Goal: Task Accomplishment & Management: Manage account settings

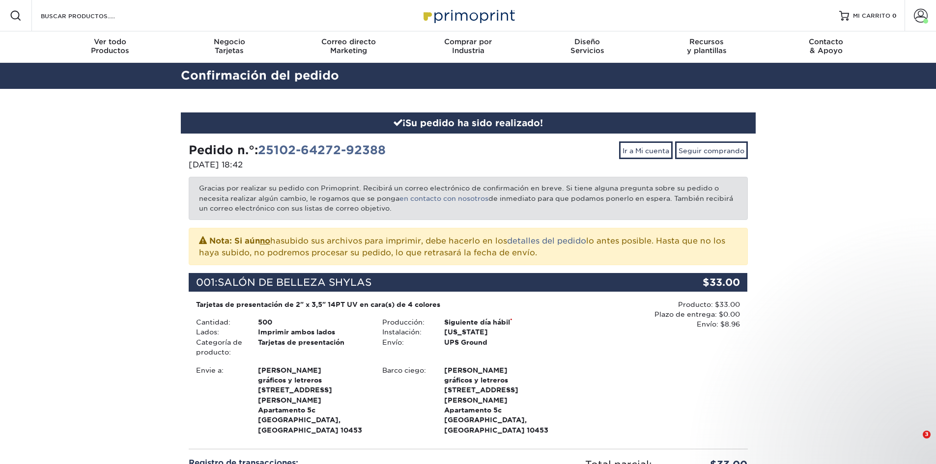
scroll to position [49, 0]
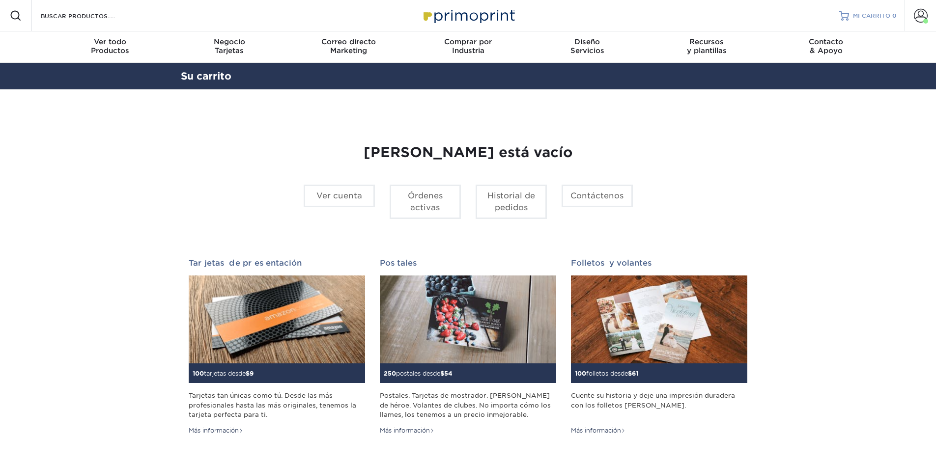
click at [876, 20] on span "MI CARRITO" at bounding box center [871, 16] width 37 height 8
click at [503, 197] on font "Historial de pedidos" at bounding box center [511, 201] width 48 height 21
click at [413, 197] on font "Órdenes activas" at bounding box center [425, 201] width 35 height 21
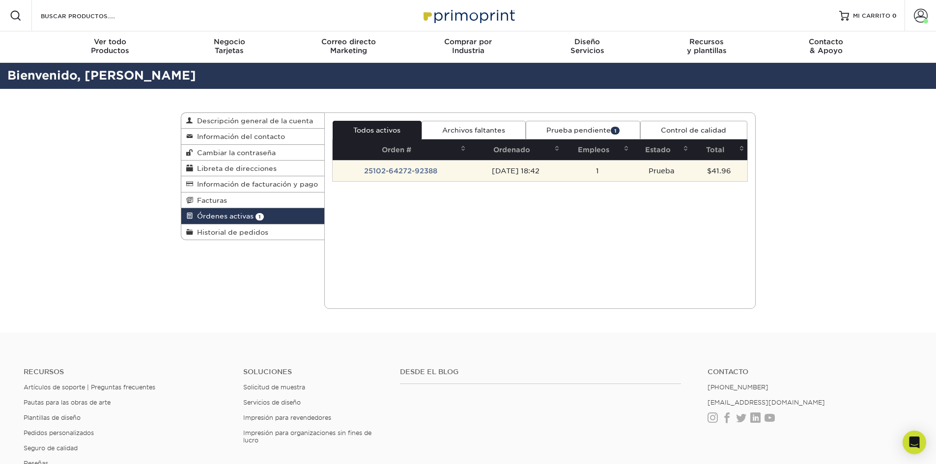
click at [456, 170] on td "25102-64272-92388" at bounding box center [400, 170] width 136 height 21
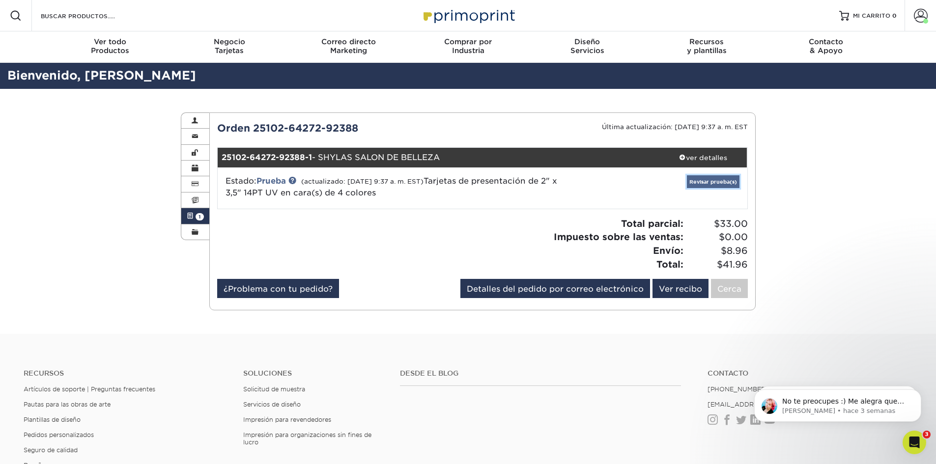
click at [715, 183] on font "Revisar prueba(s)" at bounding box center [713, 182] width 48 height 6
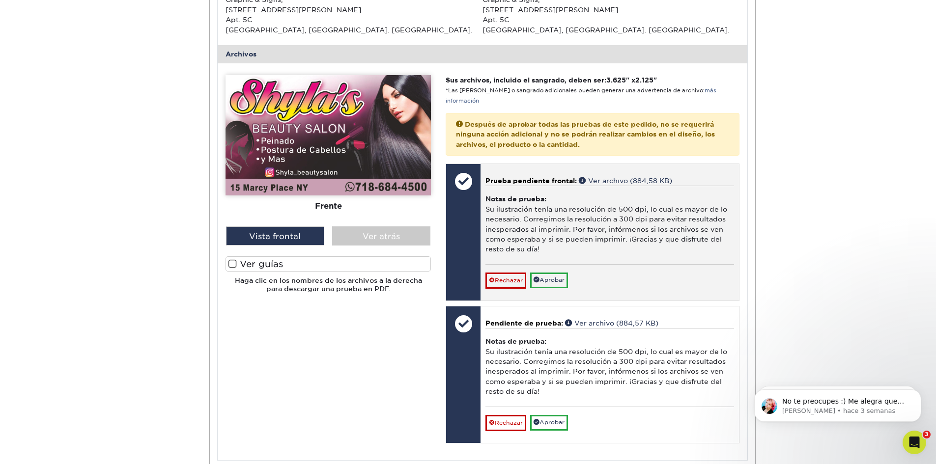
scroll to position [344, 0]
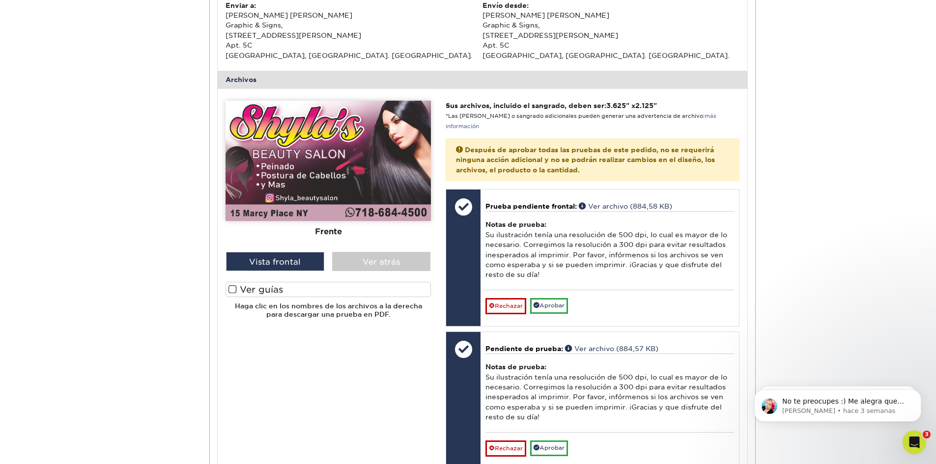
click at [234, 292] on span at bounding box center [232, 289] width 8 height 9
click at [0, 0] on input "Ver guías" at bounding box center [0, 0] width 0 height 0
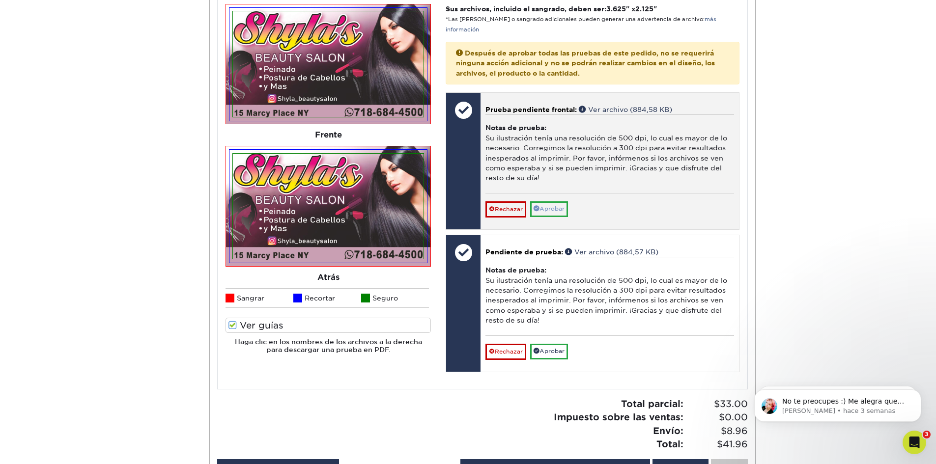
scroll to position [442, 0]
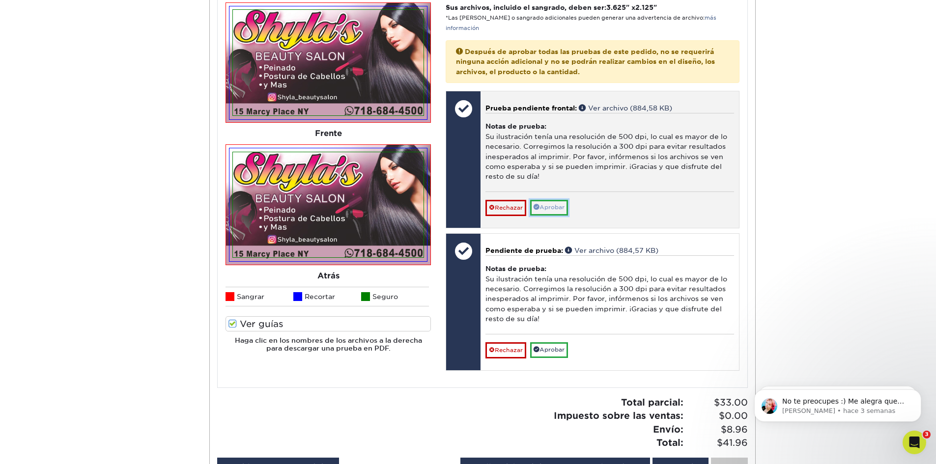
click at [550, 207] on font "Aprobar" at bounding box center [551, 207] width 25 height 7
click at [555, 210] on font "Aprobar" at bounding box center [551, 207] width 25 height 7
click at [554, 209] on font "Aprobar" at bounding box center [551, 207] width 25 height 7
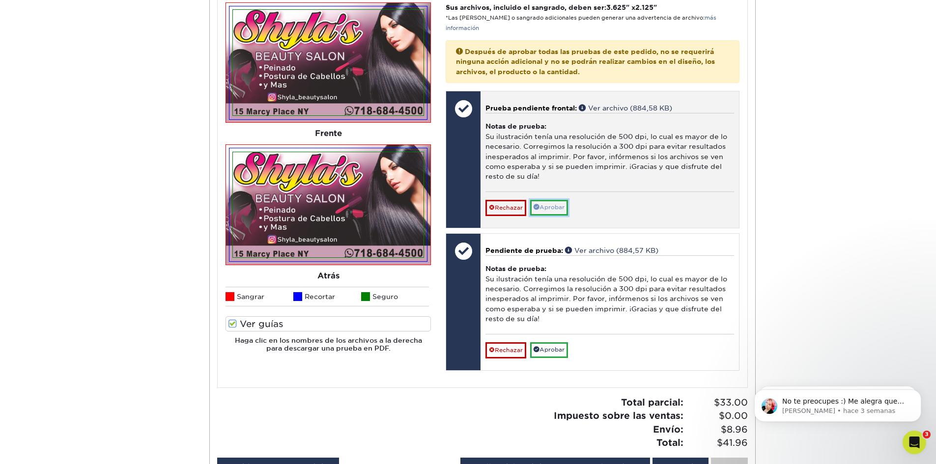
click at [554, 208] on font "Aprobar" at bounding box center [551, 207] width 25 height 7
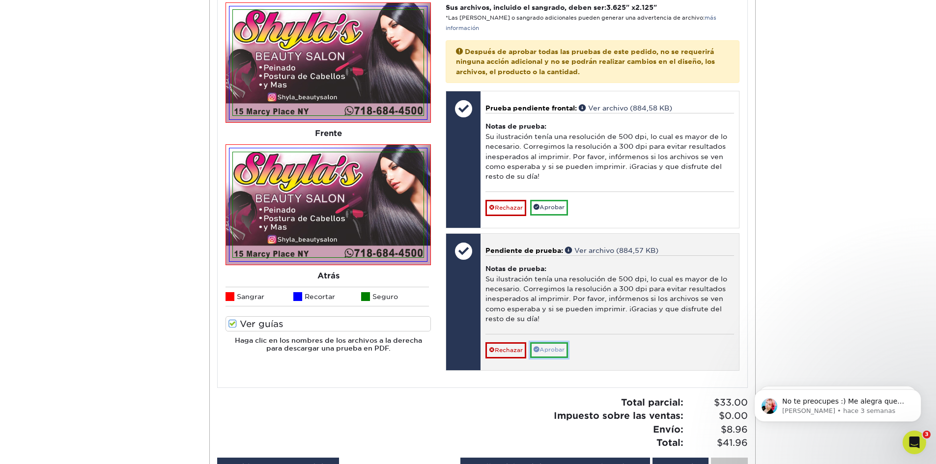
click at [555, 348] on font "Aprobar" at bounding box center [551, 349] width 25 height 7
click at [556, 351] on font "Aprobar" at bounding box center [551, 349] width 25 height 7
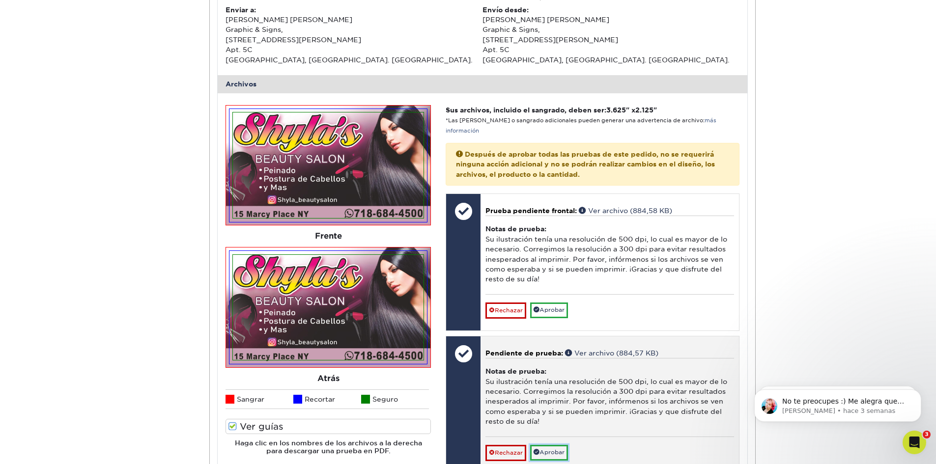
scroll to position [344, 0]
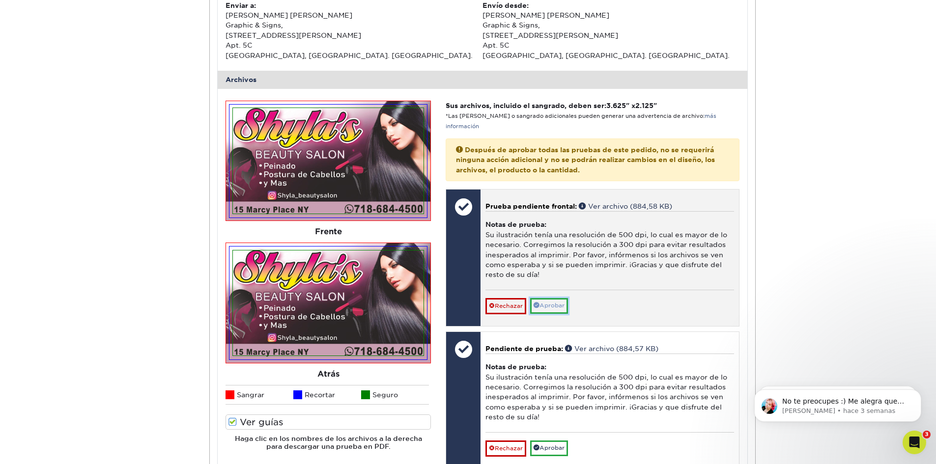
click at [559, 308] on font "Aprobar" at bounding box center [551, 305] width 25 height 7
click at [558, 306] on font "Aprobar" at bounding box center [551, 305] width 25 height 7
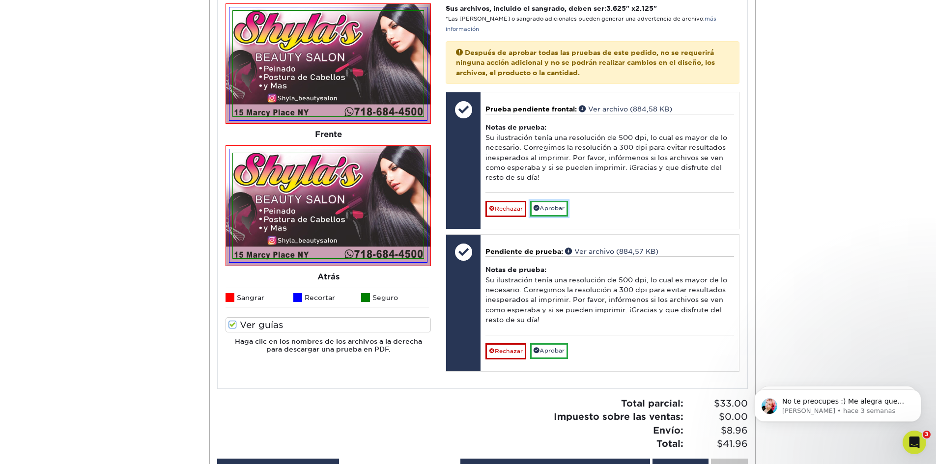
scroll to position [442, 0]
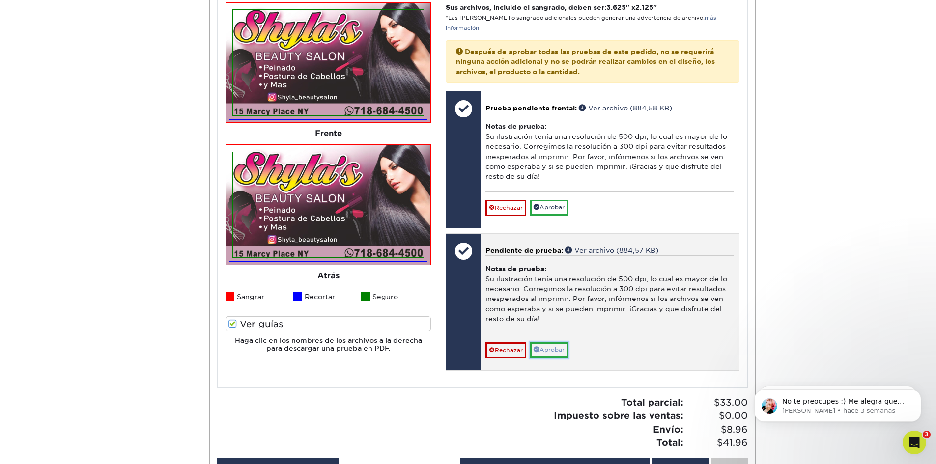
click at [552, 351] on font "Aprobar" at bounding box center [551, 349] width 25 height 7
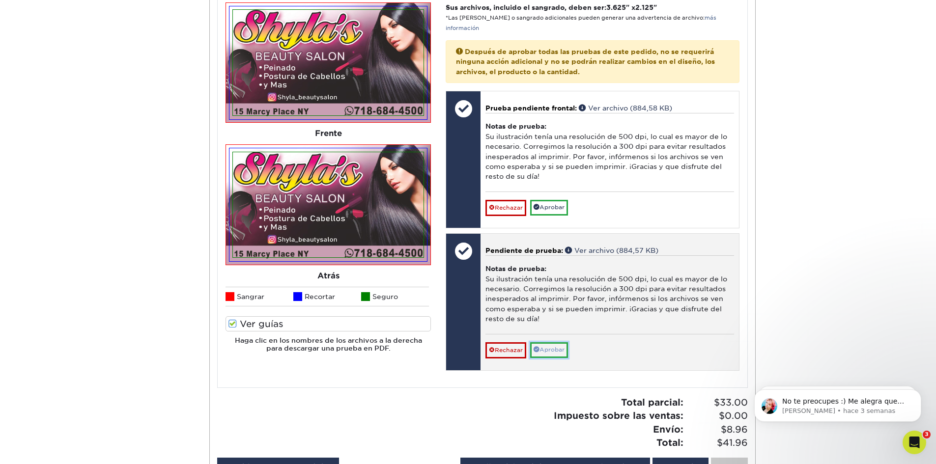
click at [552, 351] on font "Aprobar" at bounding box center [551, 349] width 25 height 7
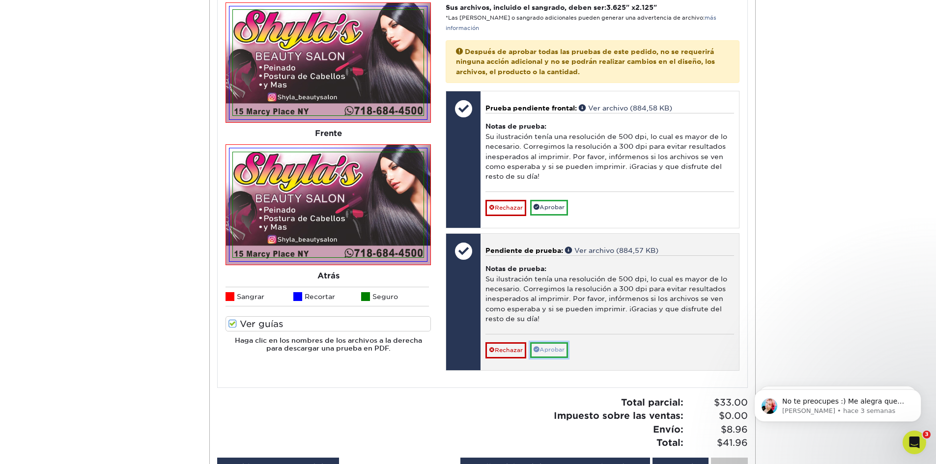
click at [552, 351] on font "Aprobar" at bounding box center [551, 349] width 25 height 7
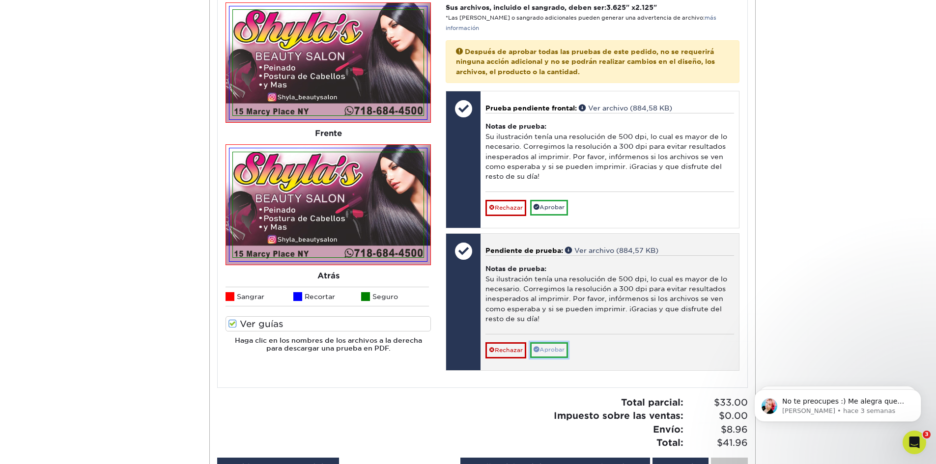
click at [552, 351] on font "Aprobar" at bounding box center [551, 349] width 25 height 7
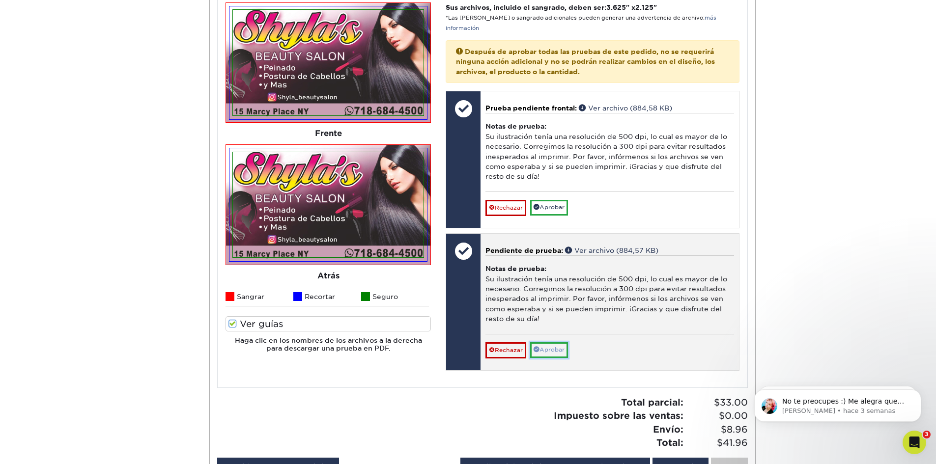
click at [552, 351] on font "Aprobar" at bounding box center [551, 349] width 25 height 7
click at [552, 350] on font "Aprobar" at bounding box center [551, 349] width 25 height 7
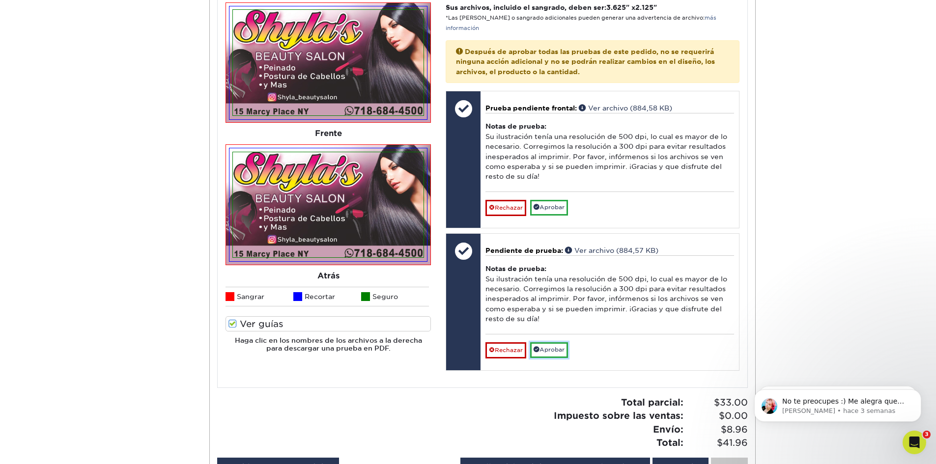
scroll to position [393, 0]
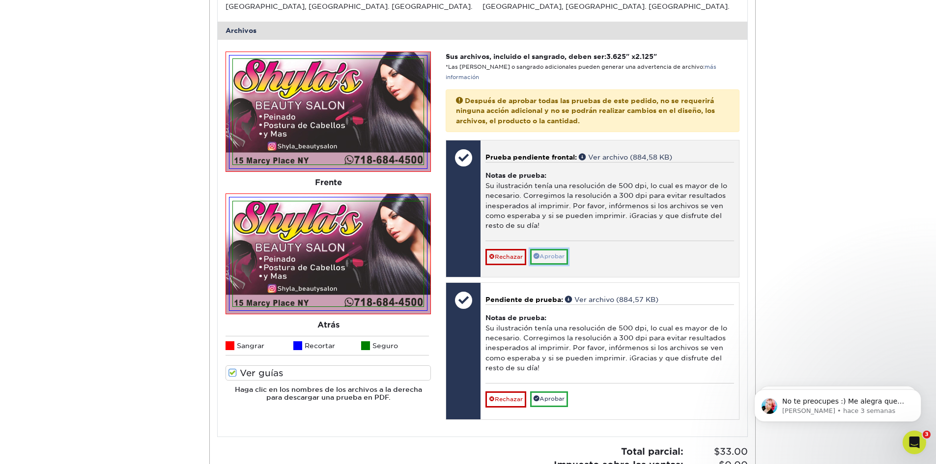
click at [545, 258] on font "Aprobar" at bounding box center [551, 256] width 25 height 7
click at [510, 256] on font "Rechazar" at bounding box center [509, 256] width 28 height 7
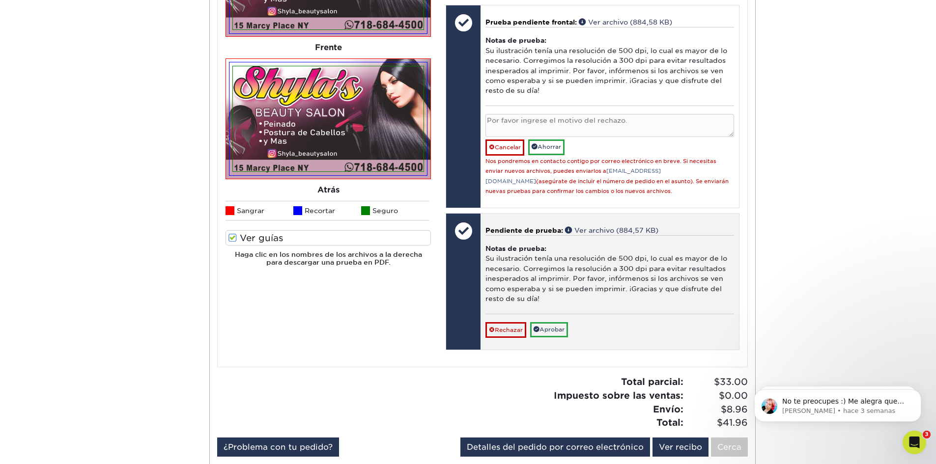
scroll to position [540, 0]
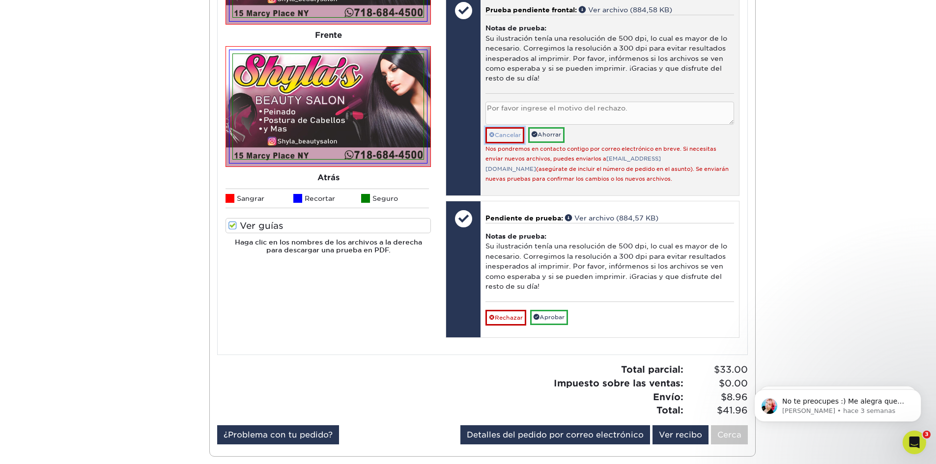
click at [502, 136] on font "Cancelar" at bounding box center [508, 135] width 26 height 7
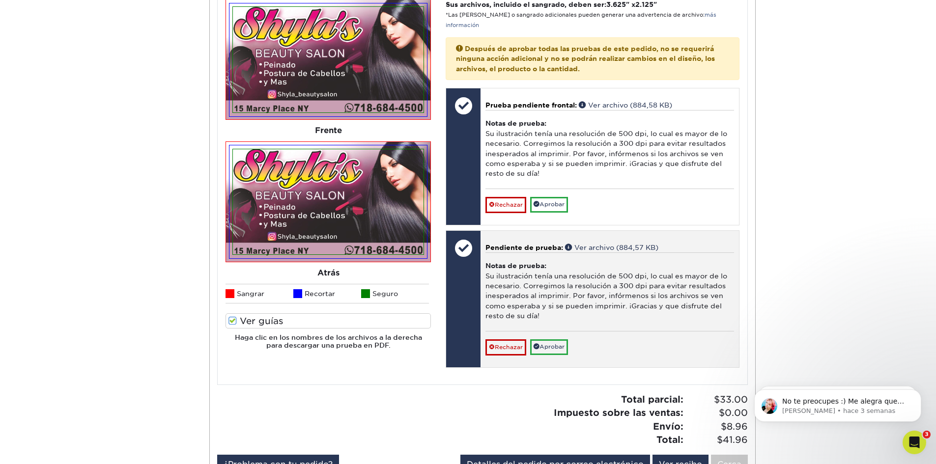
scroll to position [442, 0]
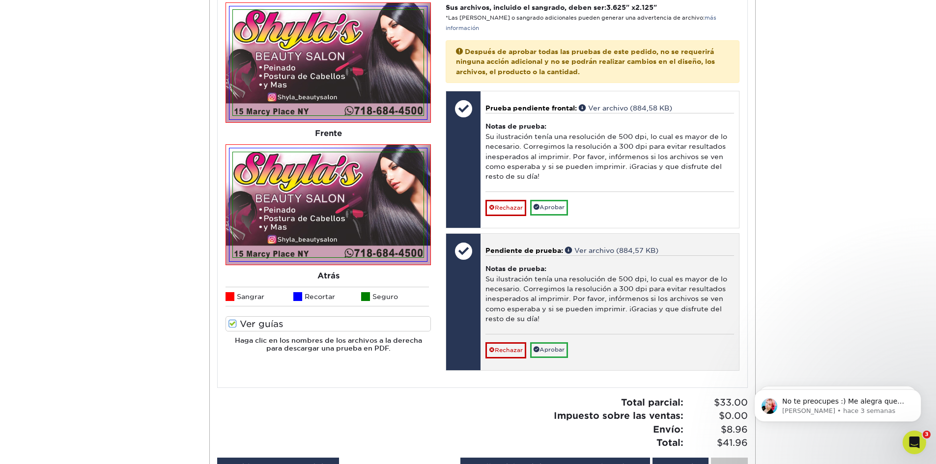
click at [464, 249] on div at bounding box center [463, 251] width 34 height 34
click at [572, 249] on span at bounding box center [569, 250] width 9 height 7
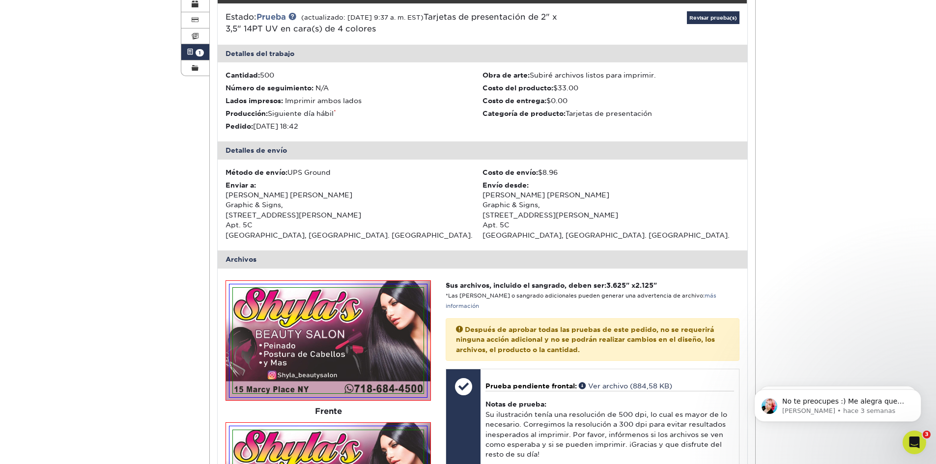
scroll to position [98, 0]
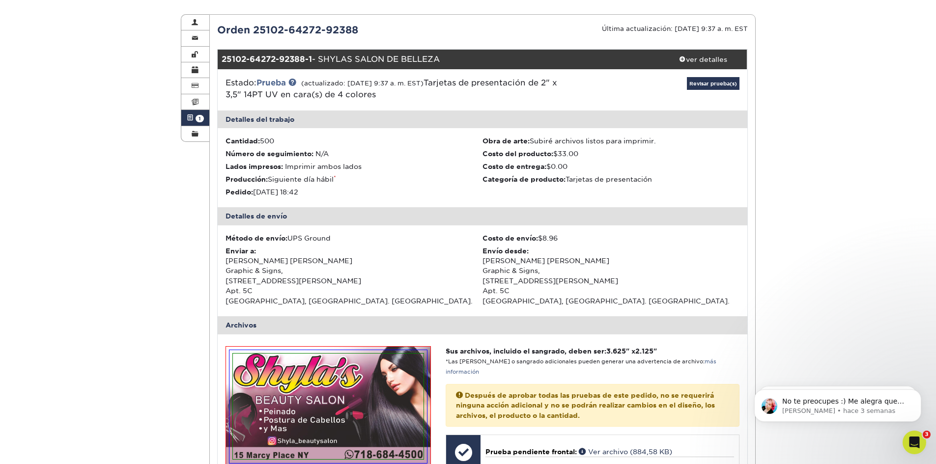
click at [189, 117] on span at bounding box center [190, 118] width 7 height 8
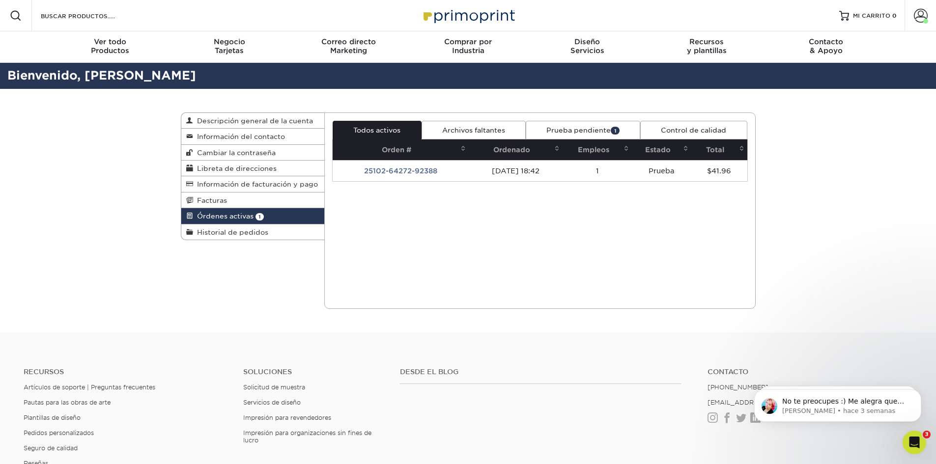
click at [591, 130] on font "Prueba pendiente" at bounding box center [578, 130] width 64 height 8
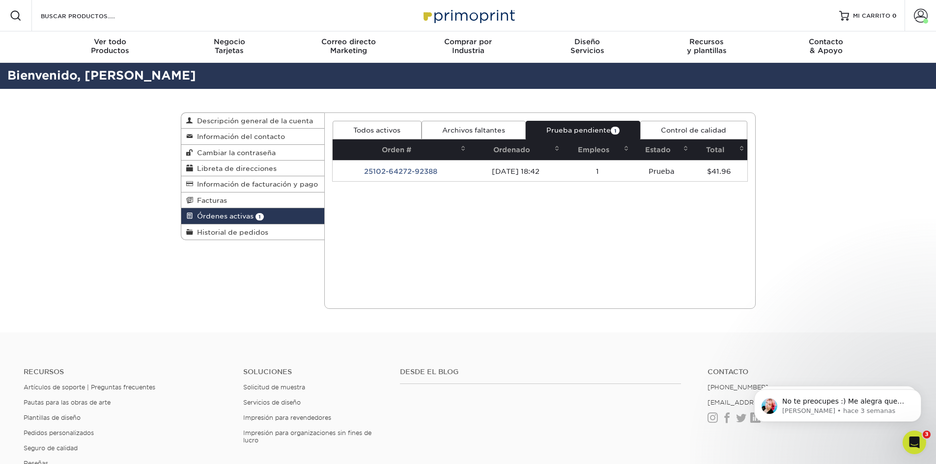
click at [583, 132] on font "Prueba pendiente" at bounding box center [578, 130] width 64 height 8
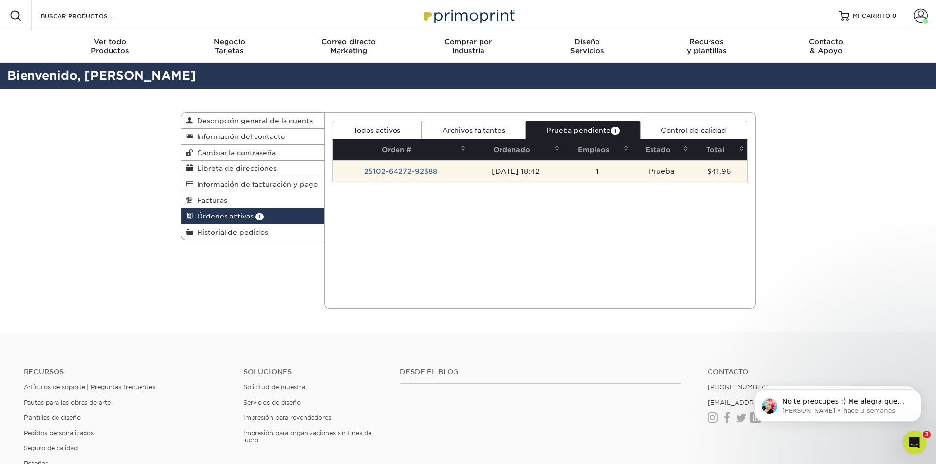
click at [578, 173] on td "1" at bounding box center [596, 170] width 69 height 21
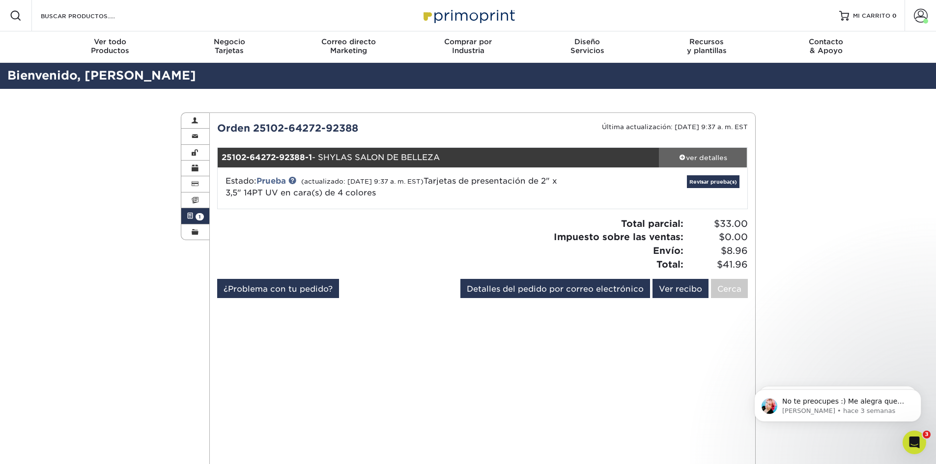
click at [714, 159] on font "ver detalles" at bounding box center [706, 158] width 41 height 8
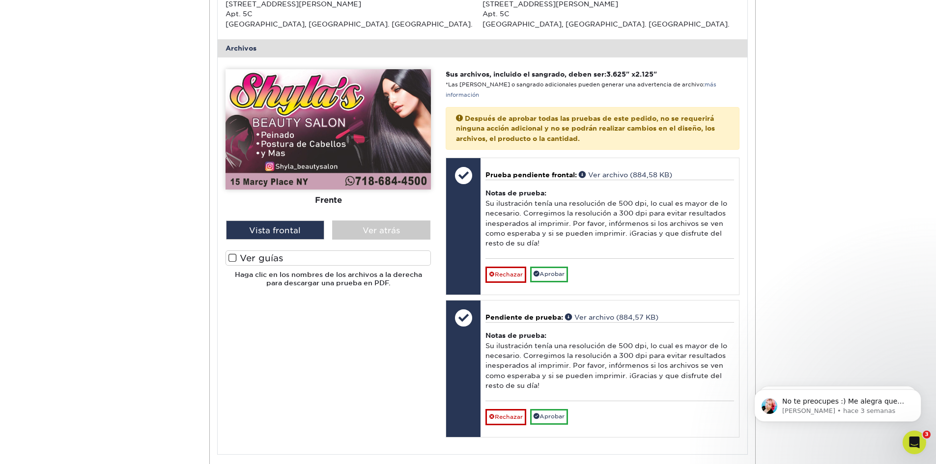
scroll to position [393, 0]
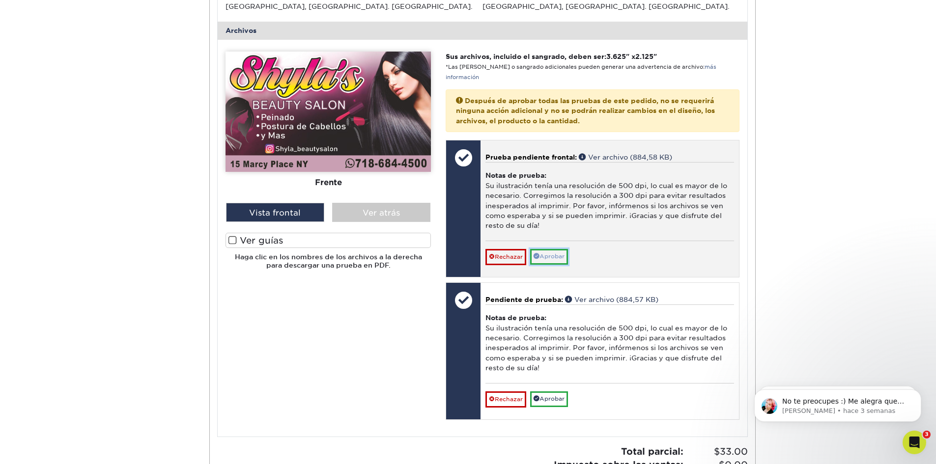
click at [550, 256] on font "Aprobar" at bounding box center [551, 256] width 25 height 7
click at [553, 253] on font "Aprobar" at bounding box center [551, 256] width 25 height 7
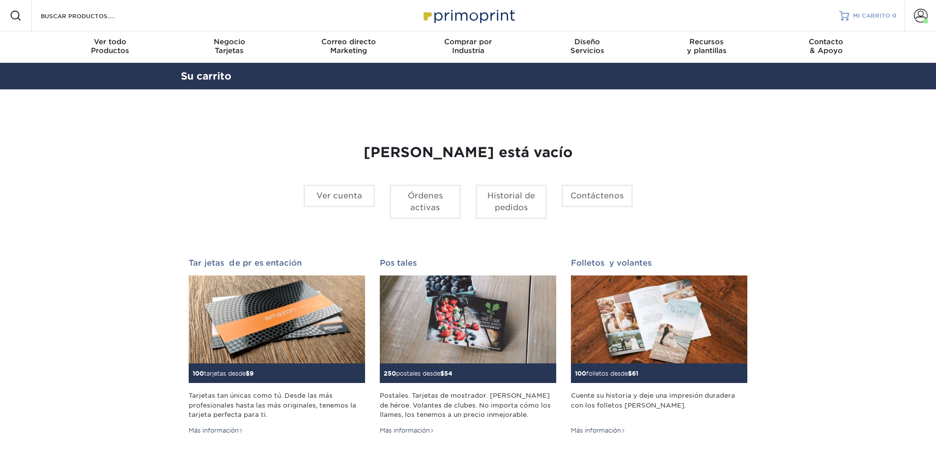
click at [868, 18] on font "MI CARRITO" at bounding box center [871, 15] width 37 height 7
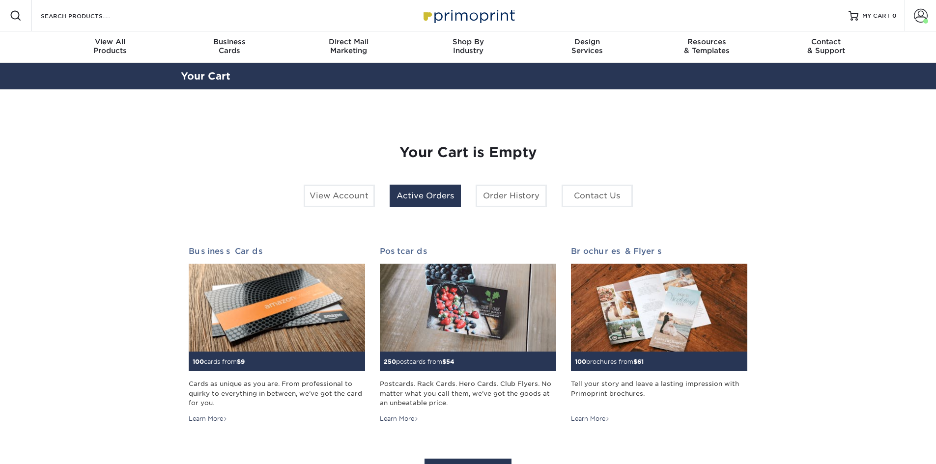
click at [443, 202] on link "Active Orders" at bounding box center [424, 196] width 71 height 23
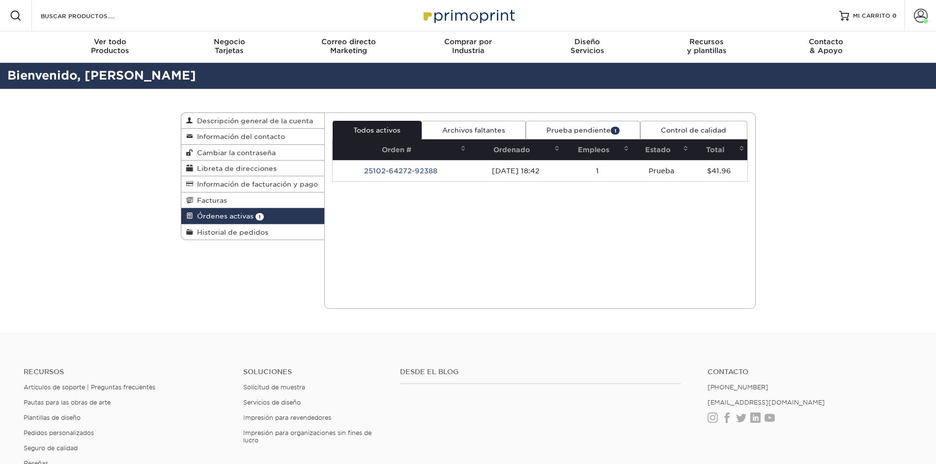
click at [586, 130] on font "Prueba pendiente" at bounding box center [578, 130] width 64 height 8
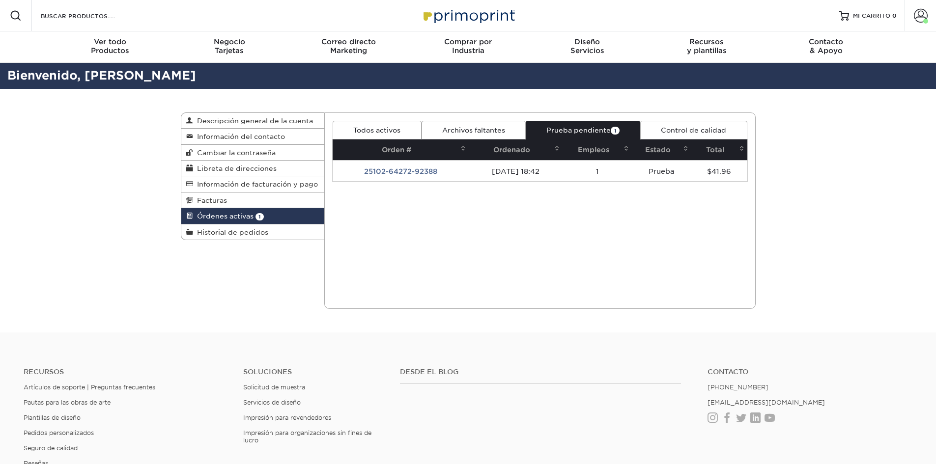
click at [586, 130] on font "Prueba pendiente" at bounding box center [578, 130] width 64 height 8
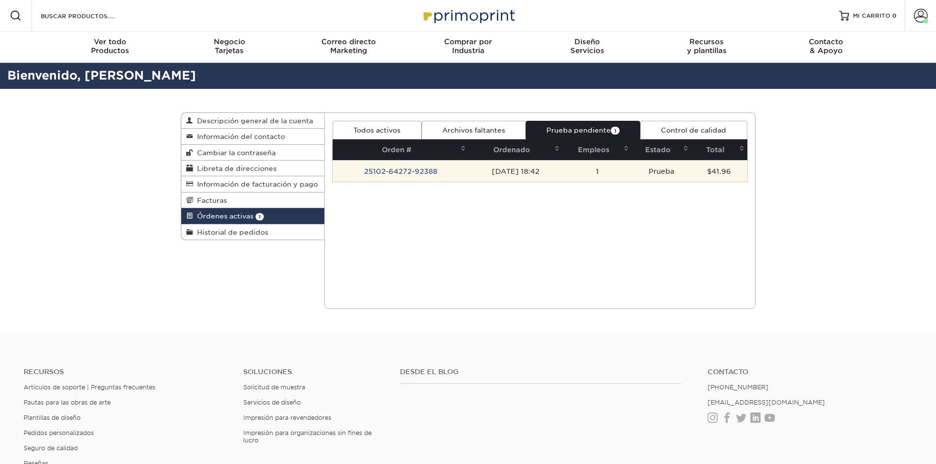
click at [539, 168] on font "[DATE] 18:42" at bounding box center [516, 171] width 48 height 8
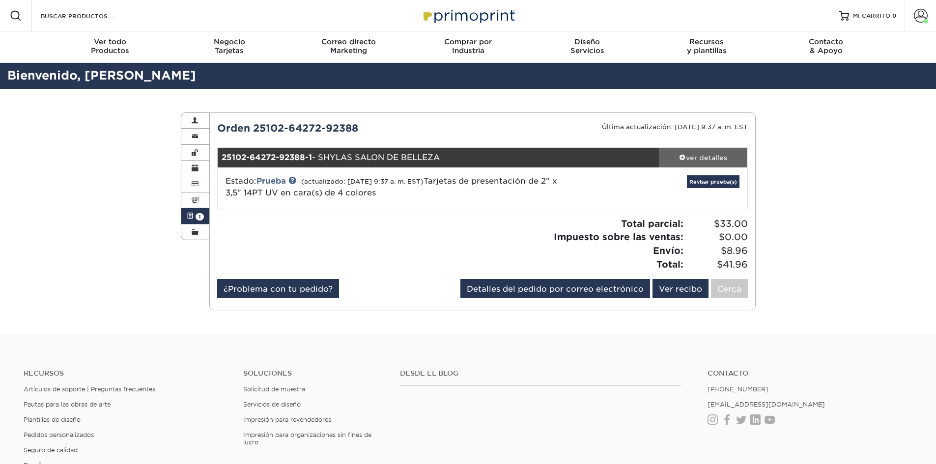
click at [717, 158] on font "ver detalles" at bounding box center [706, 158] width 41 height 8
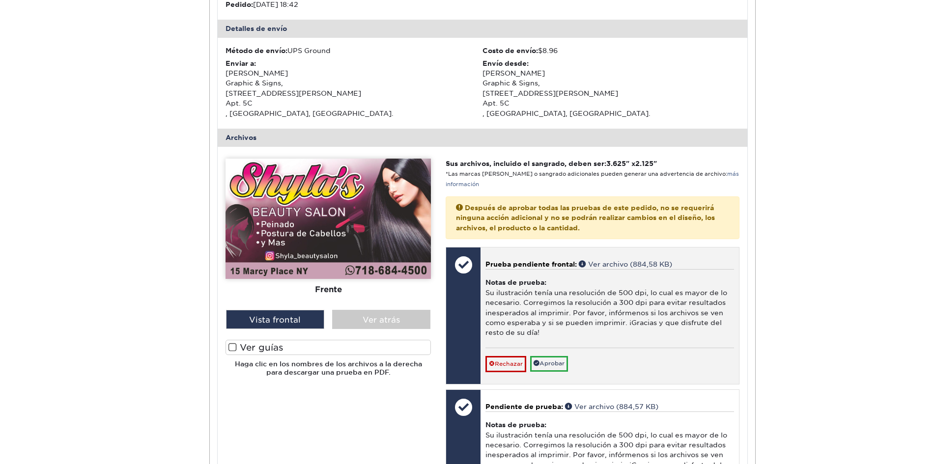
scroll to position [344, 0]
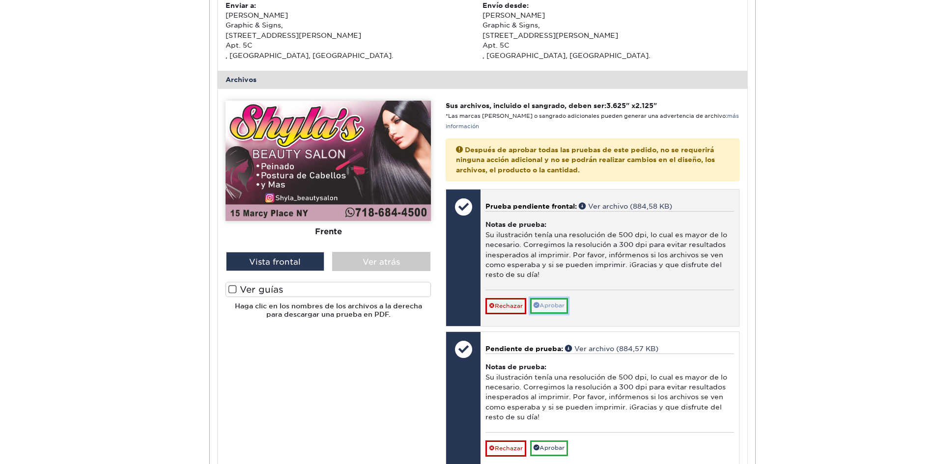
click at [553, 301] on link "Aprobar" at bounding box center [549, 306] width 38 height 16
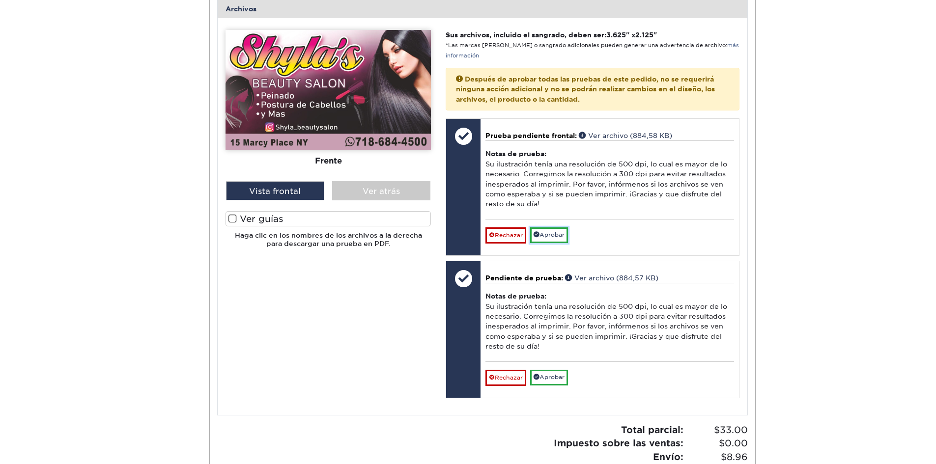
scroll to position [442, 0]
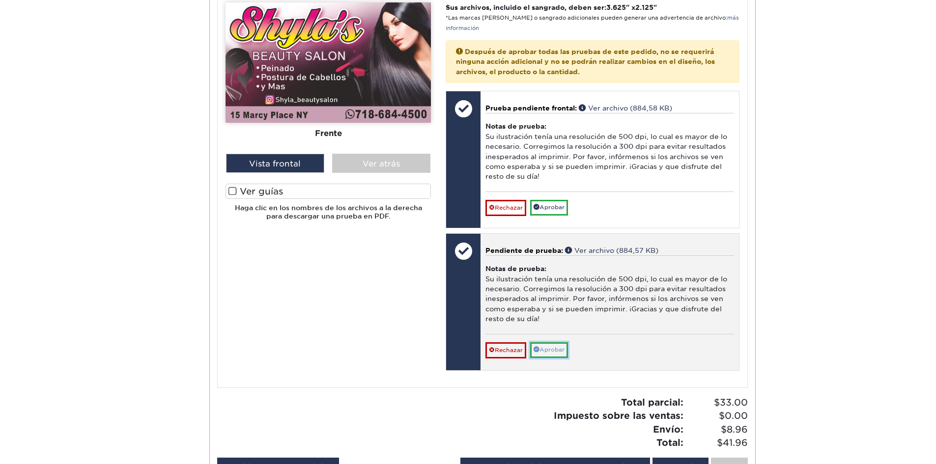
click at [553, 351] on font "Aprobar" at bounding box center [551, 349] width 25 height 7
click at [553, 350] on font "Aprobar" at bounding box center [551, 349] width 25 height 7
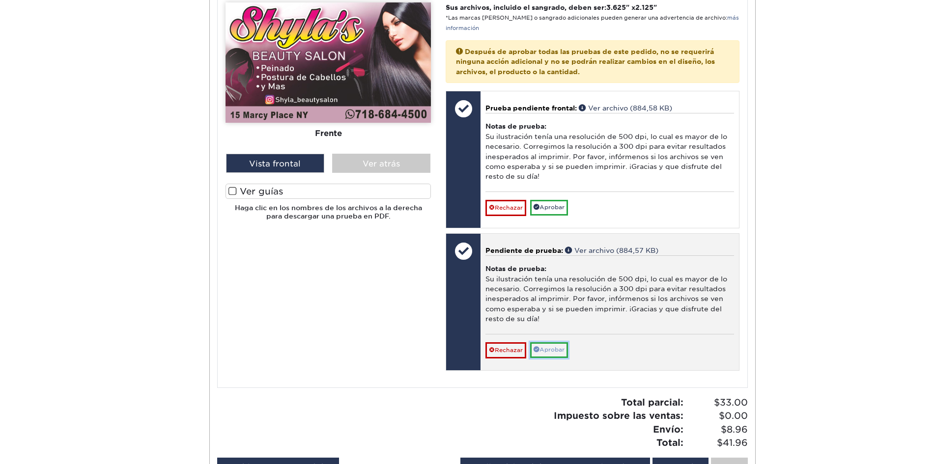
click at [549, 351] on font "Aprobar" at bounding box center [551, 349] width 25 height 7
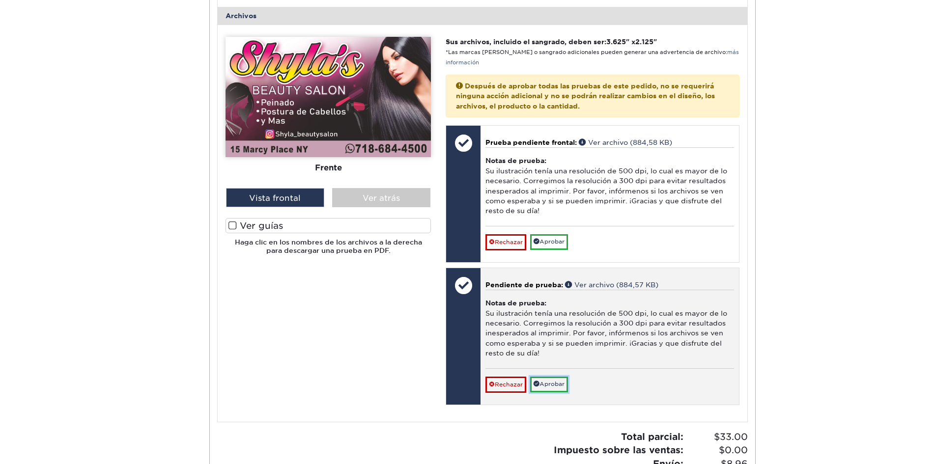
scroll to position [295, 0]
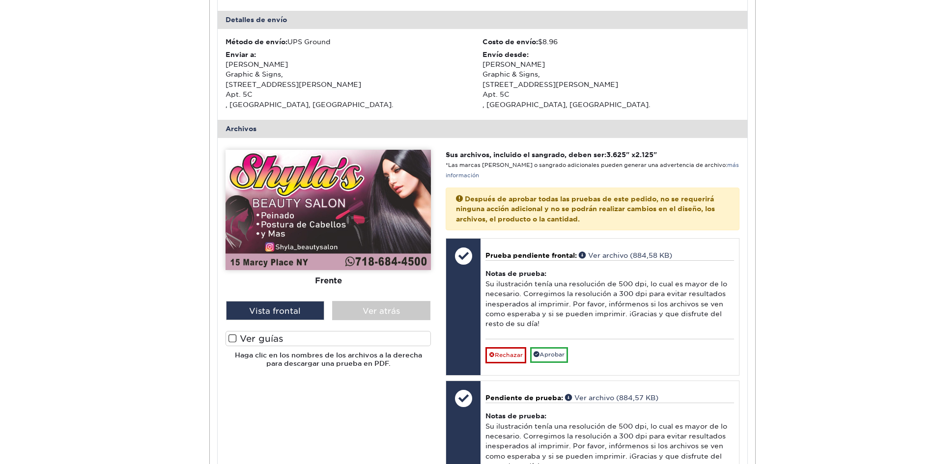
click at [541, 213] on p "Después de aprobar todas las pruebas de este pedido, no se requerirá ninguna ac…" at bounding box center [591, 209] width 293 height 43
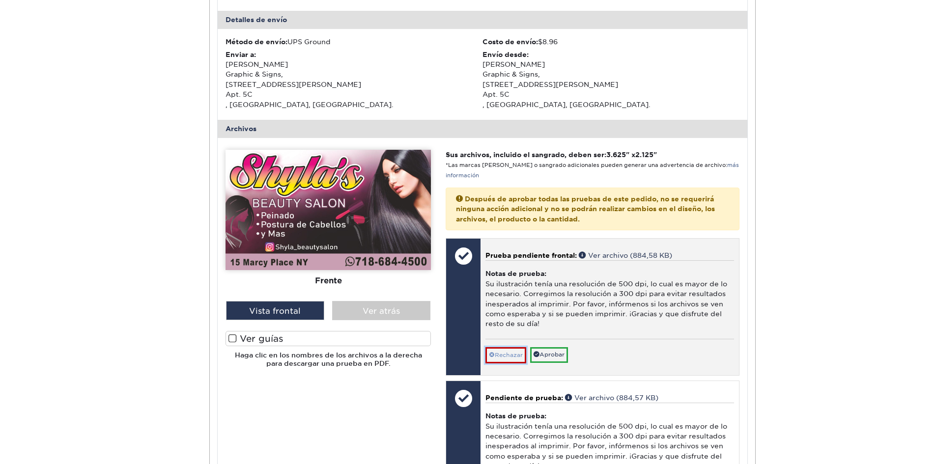
click at [506, 357] on font "Rechazar" at bounding box center [509, 355] width 28 height 7
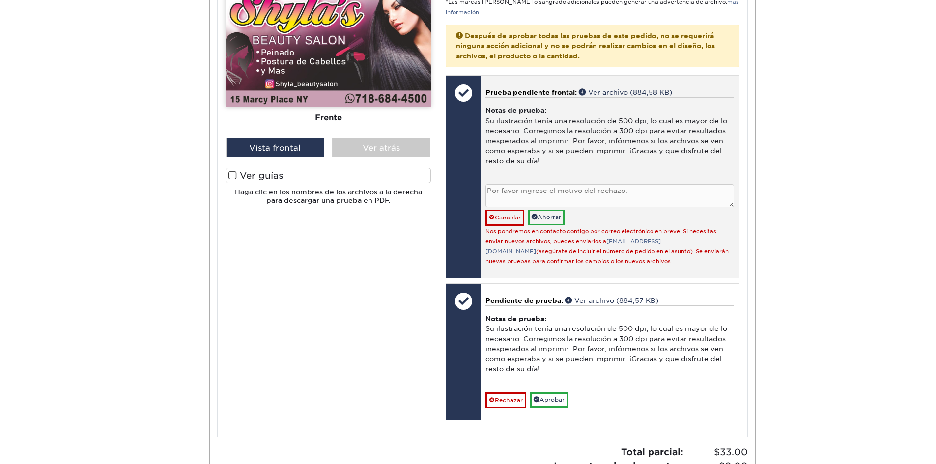
scroll to position [491, 0]
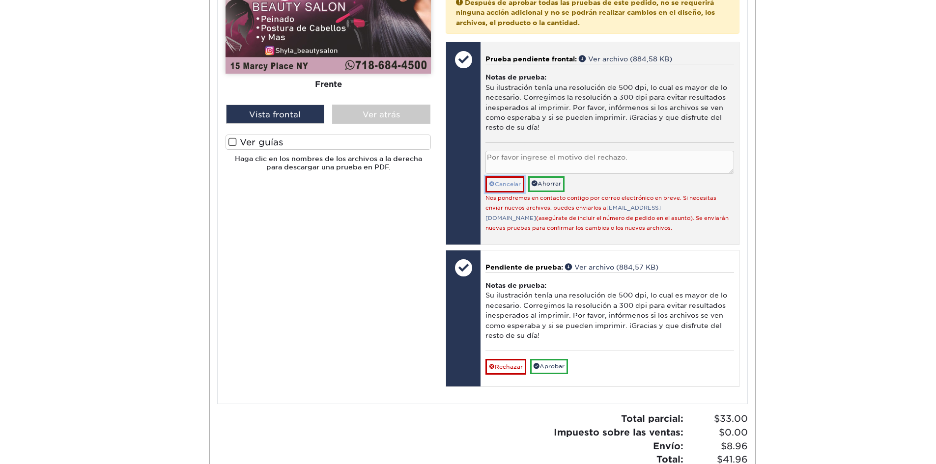
click at [510, 184] on font "Cancelar" at bounding box center [508, 184] width 26 height 7
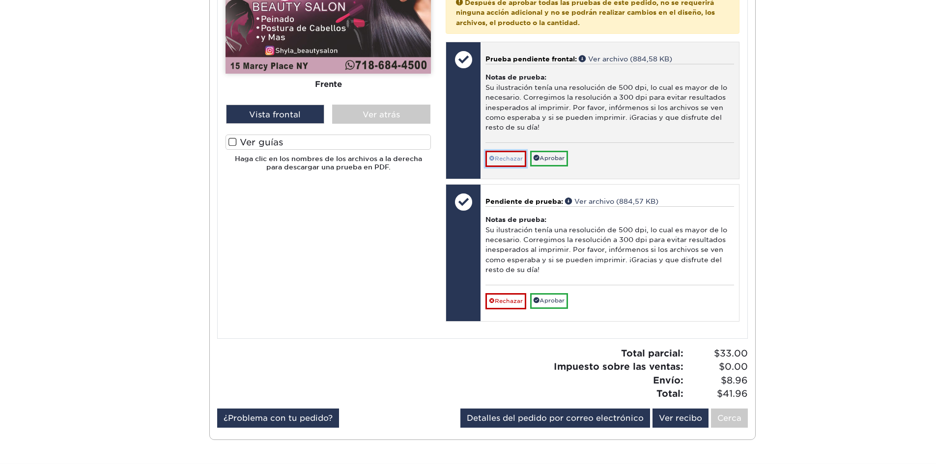
click at [507, 160] on font "Rechazar" at bounding box center [509, 158] width 28 height 7
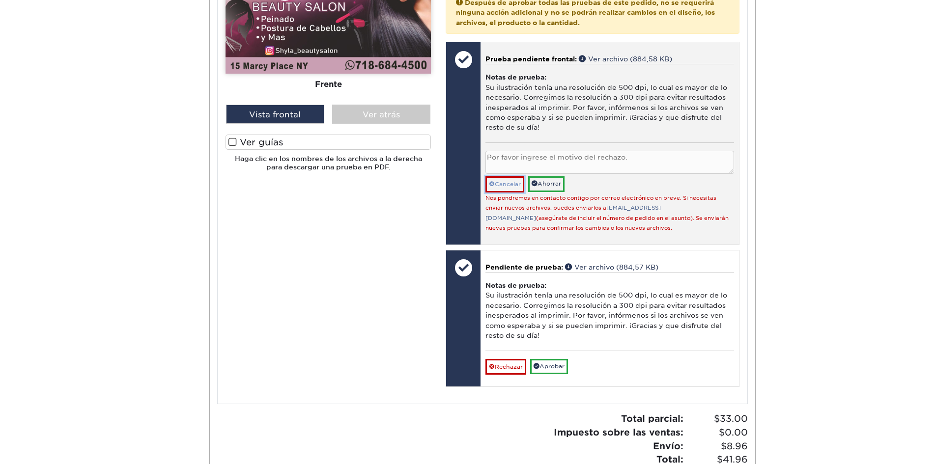
click at [506, 180] on link "Cancelar" at bounding box center [504, 184] width 39 height 16
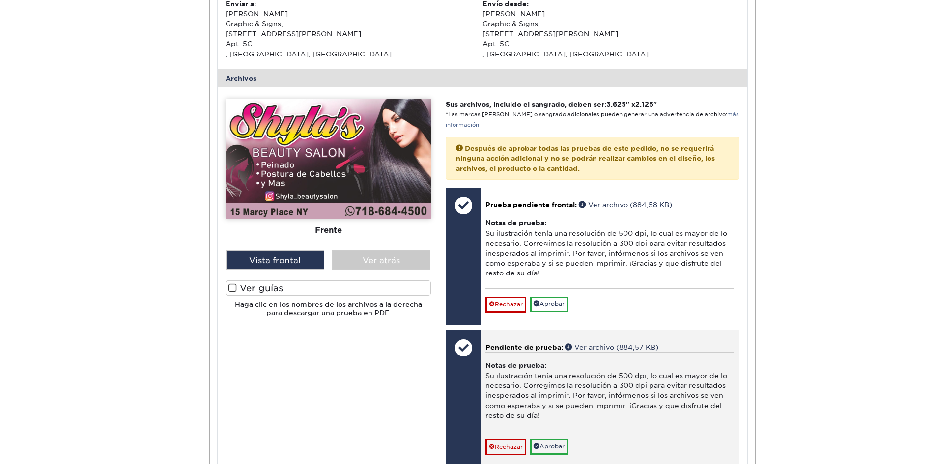
scroll to position [336, 0]
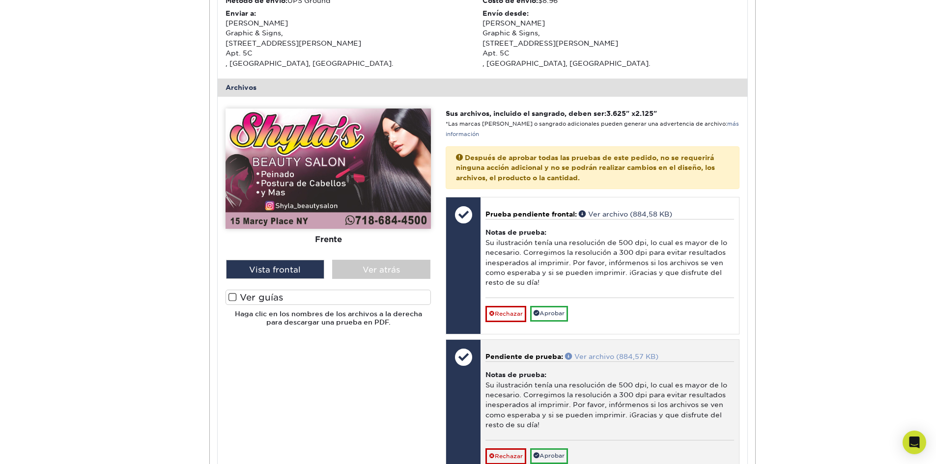
click at [616, 354] on font "Ver archivo (884,57 KB)" at bounding box center [616, 357] width 84 height 8
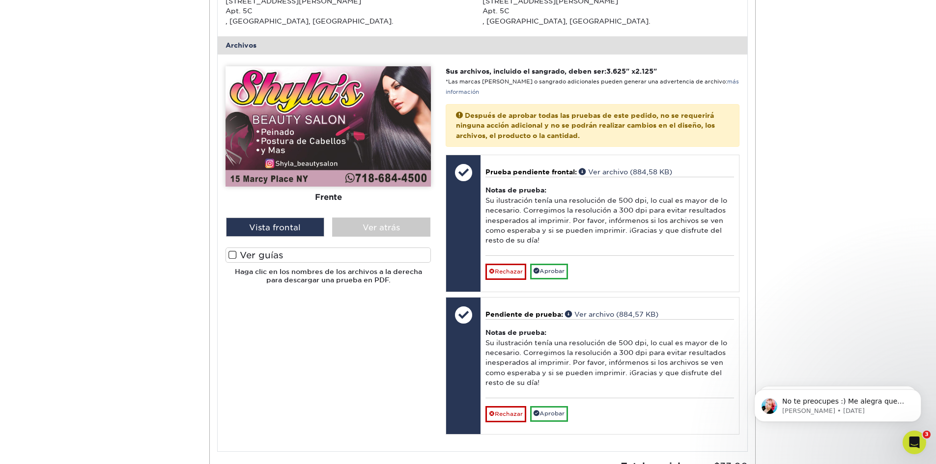
scroll to position [393, 0]
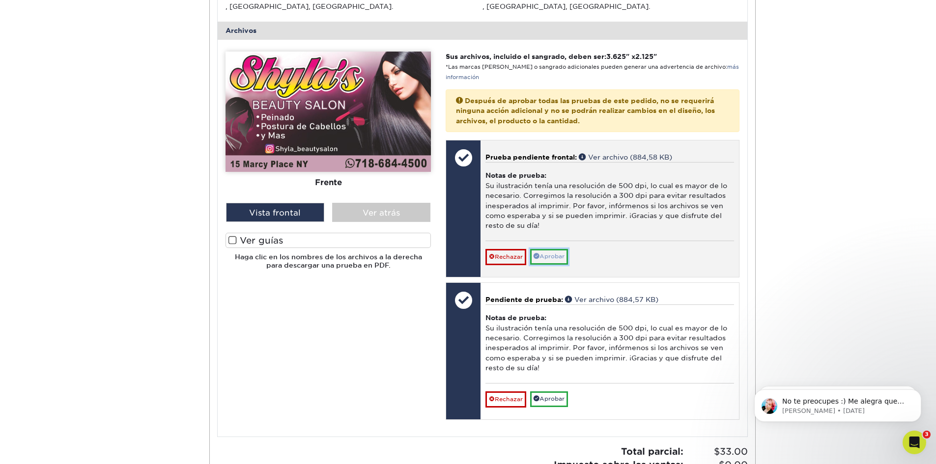
click at [542, 254] on font "Aprobar" at bounding box center [551, 256] width 25 height 7
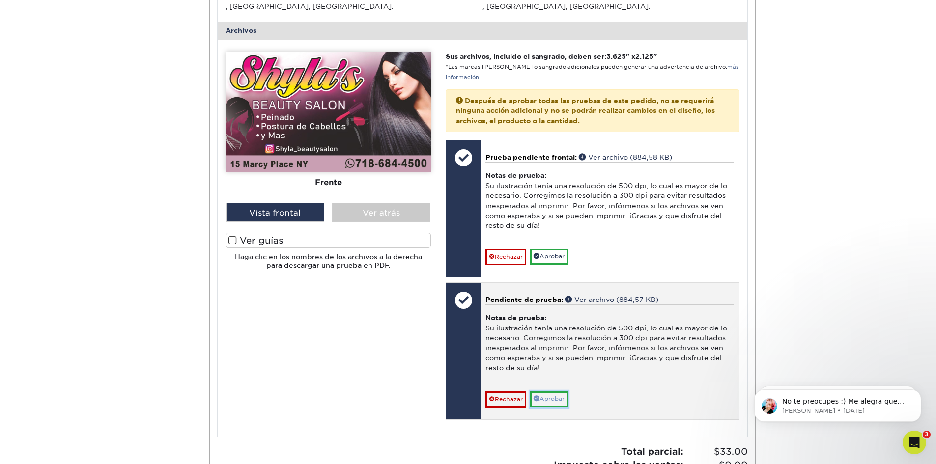
click at [552, 399] on font "Aprobar" at bounding box center [551, 398] width 25 height 7
click at [552, 401] on font "Aprobar" at bounding box center [551, 398] width 25 height 7
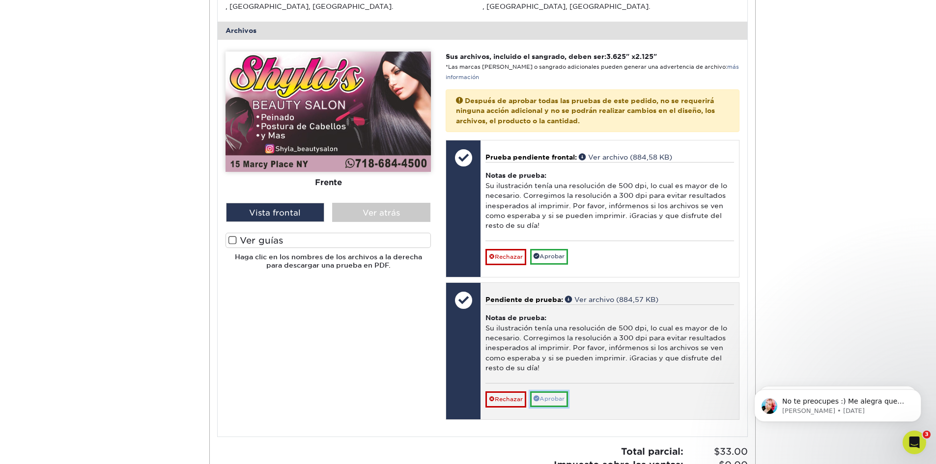
click at [553, 401] on font "Aprobar" at bounding box center [551, 398] width 25 height 7
click at [554, 401] on font "Aprobar" at bounding box center [551, 398] width 25 height 7
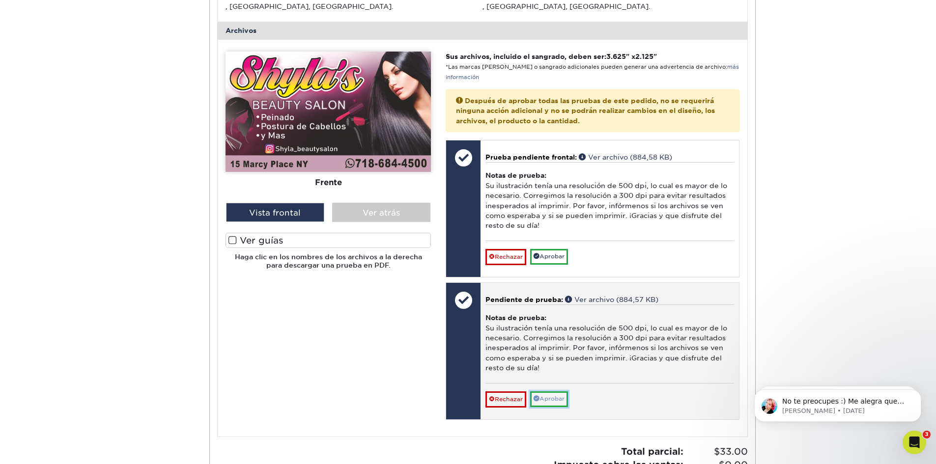
click at [554, 402] on font "Aprobar" at bounding box center [551, 398] width 25 height 7
click at [553, 402] on font "Aprobar" at bounding box center [551, 398] width 25 height 7
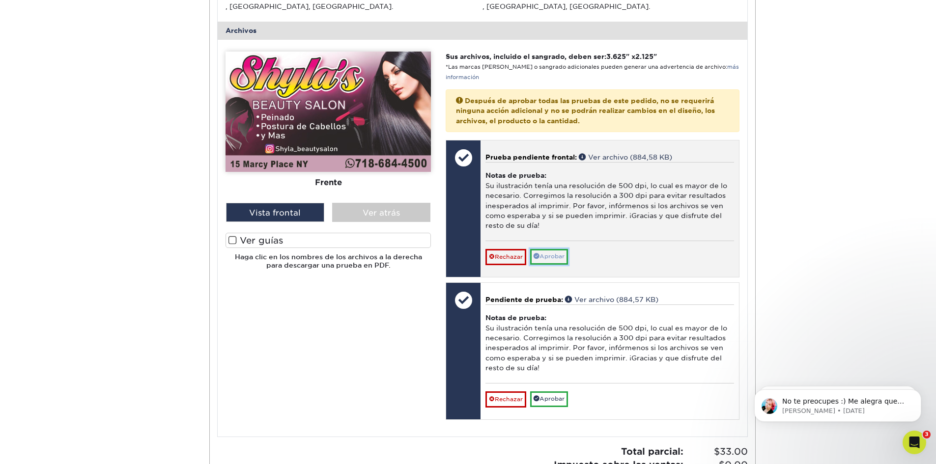
click at [554, 257] on font "Aprobar" at bounding box center [551, 256] width 25 height 7
click at [553, 256] on font "Aprobar" at bounding box center [551, 256] width 25 height 7
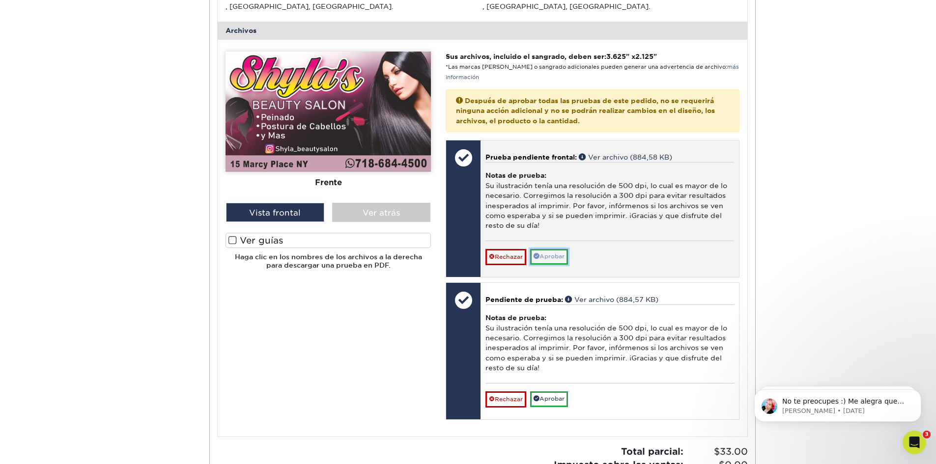
click at [552, 256] on font "Aprobar" at bounding box center [551, 256] width 25 height 7
